Goal: Information Seeking & Learning: Learn about a topic

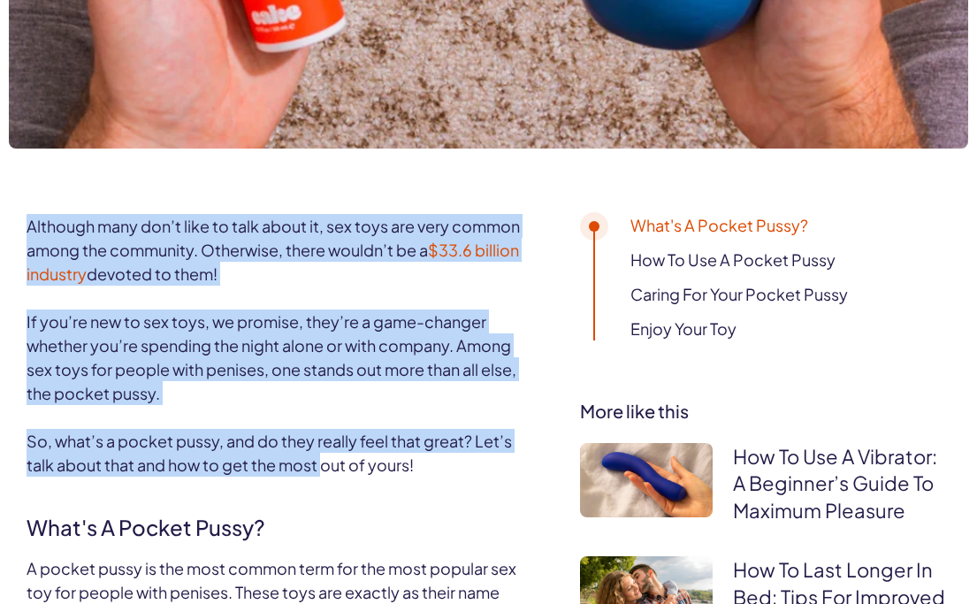
drag, startPoint x: 267, startPoint y: 165, endPoint x: 323, endPoint y: 468, distance: 308.2
click at [323, 467] on span "So, what’s a pocket pussy, and do they really feel that great? Let’s talk about…" at bounding box center [269, 452] width 485 height 44
drag, startPoint x: 327, startPoint y: 493, endPoint x: 287, endPoint y: 170, distance: 325.9
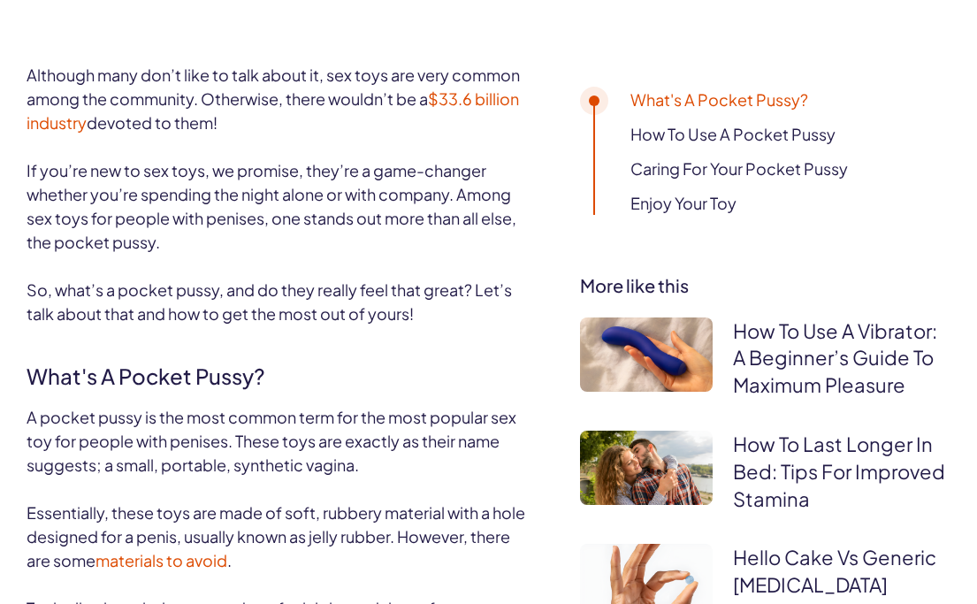
scroll to position [861, 0]
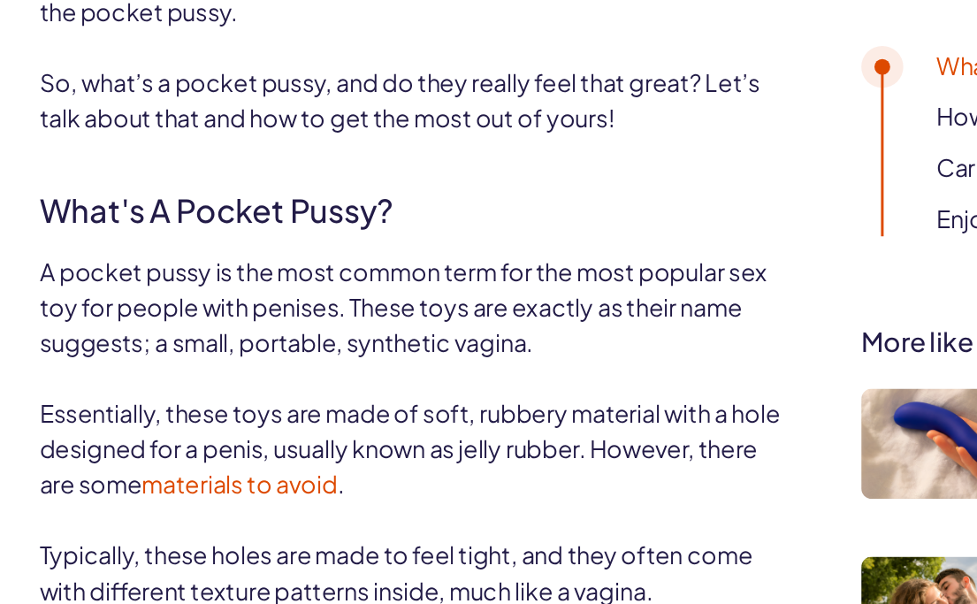
click at [194, 284] on span "A pocket pussy is the most common term for the most popular sex toy for people …" at bounding box center [272, 262] width 490 height 68
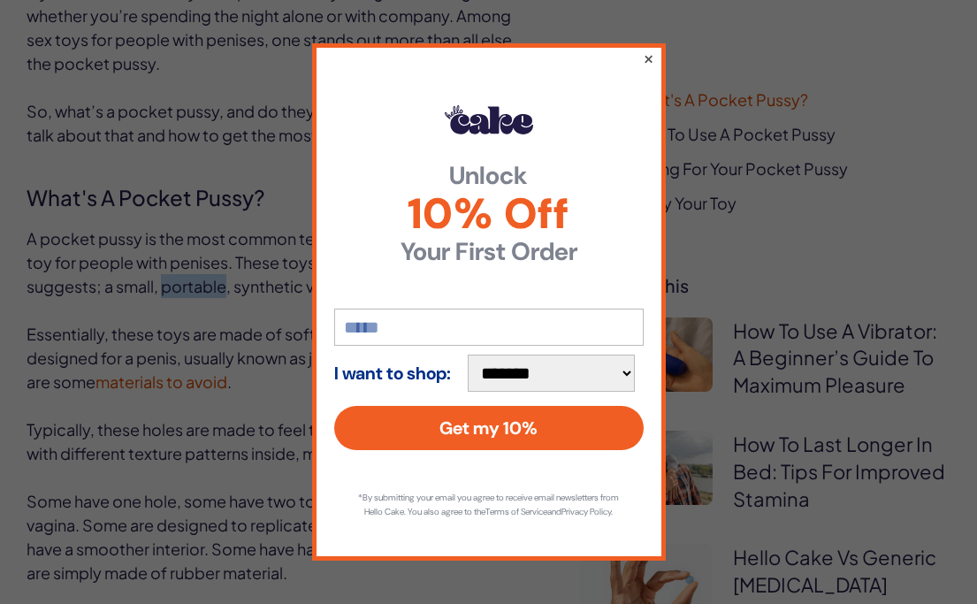
click at [644, 49] on button "×" at bounding box center [647, 58] width 11 height 21
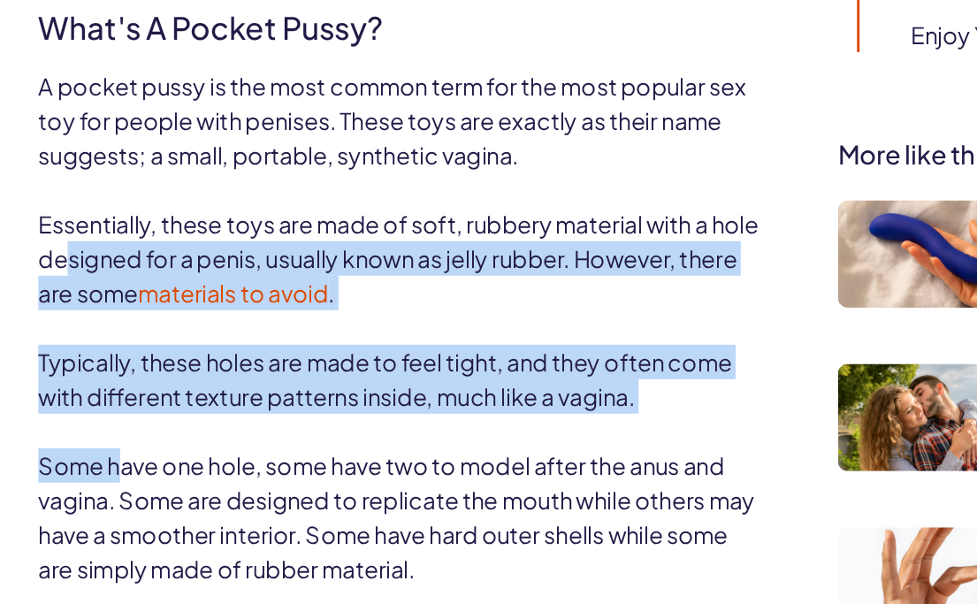
drag, startPoint x: 81, startPoint y: 346, endPoint x: 84, endPoint y: 498, distance: 152.0
click at [84, 498] on span "Some have one hole, some have two to model after the anus and vagina. Some are …" at bounding box center [275, 537] width 496 height 92
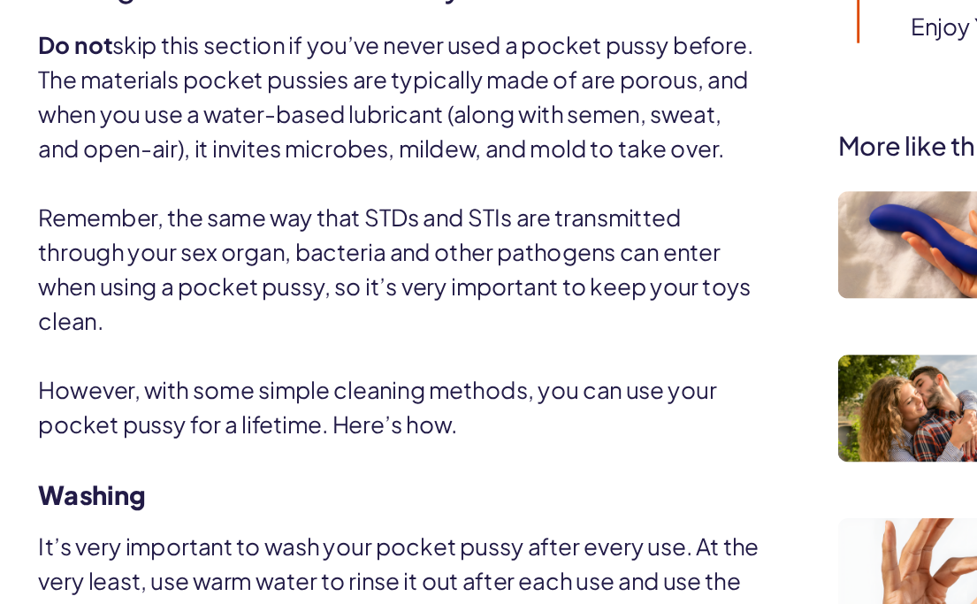
scroll to position [4274, 0]
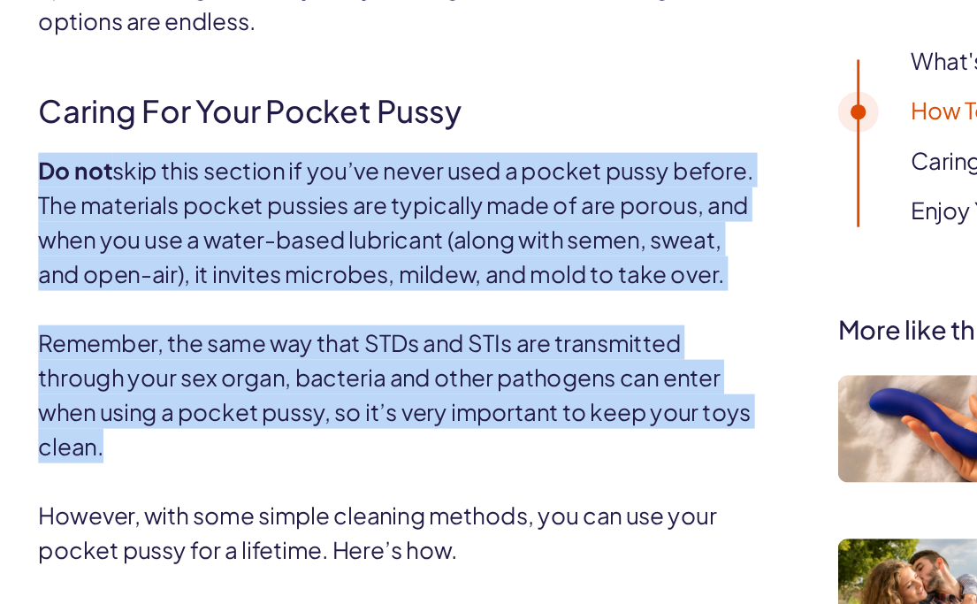
drag, startPoint x: 84, startPoint y: 498, endPoint x: 72, endPoint y: 147, distance: 351.1
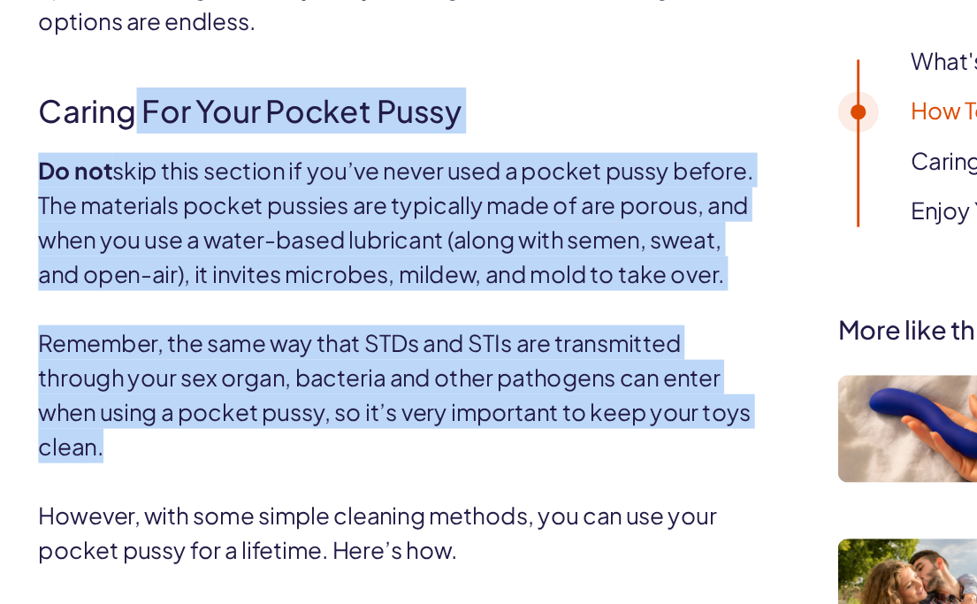
click at [72, 147] on h2 "Caring for Your Pocket Pussy" at bounding box center [277, 129] width 500 height 42
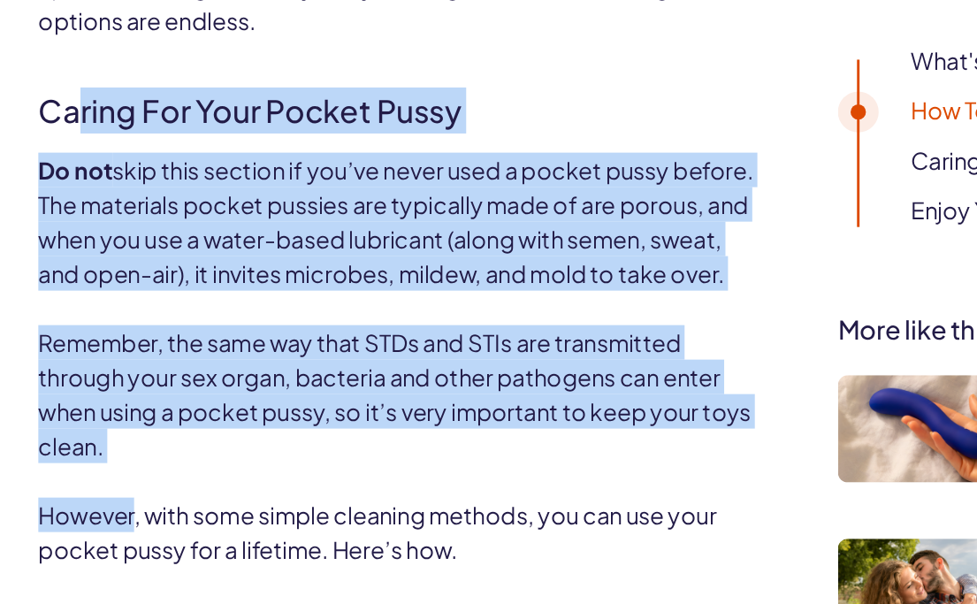
drag, startPoint x: 72, startPoint y: 147, endPoint x: 132, endPoint y: 393, distance: 253.8
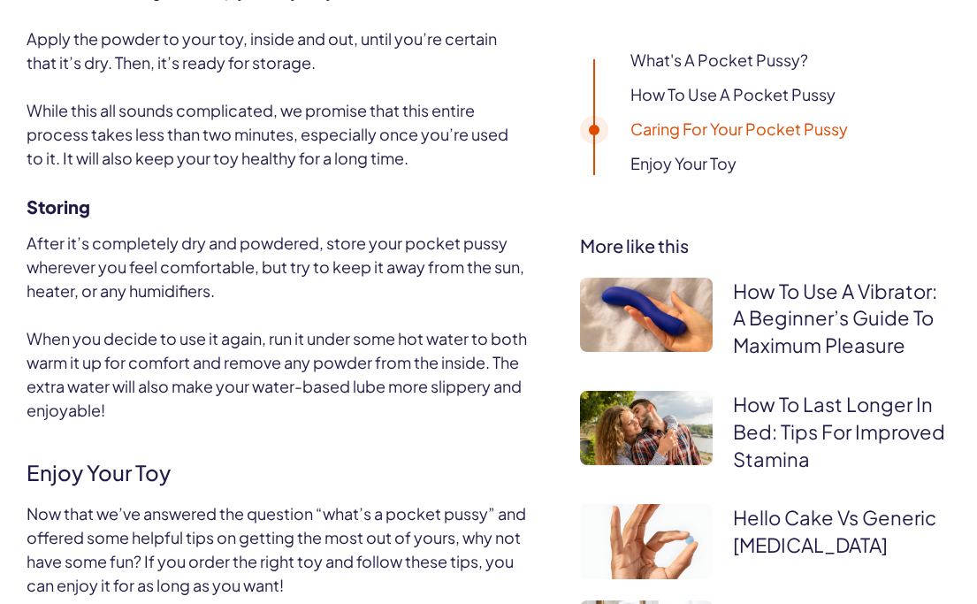
scroll to position [5998, 0]
